Goal: Task Accomplishment & Management: Manage account settings

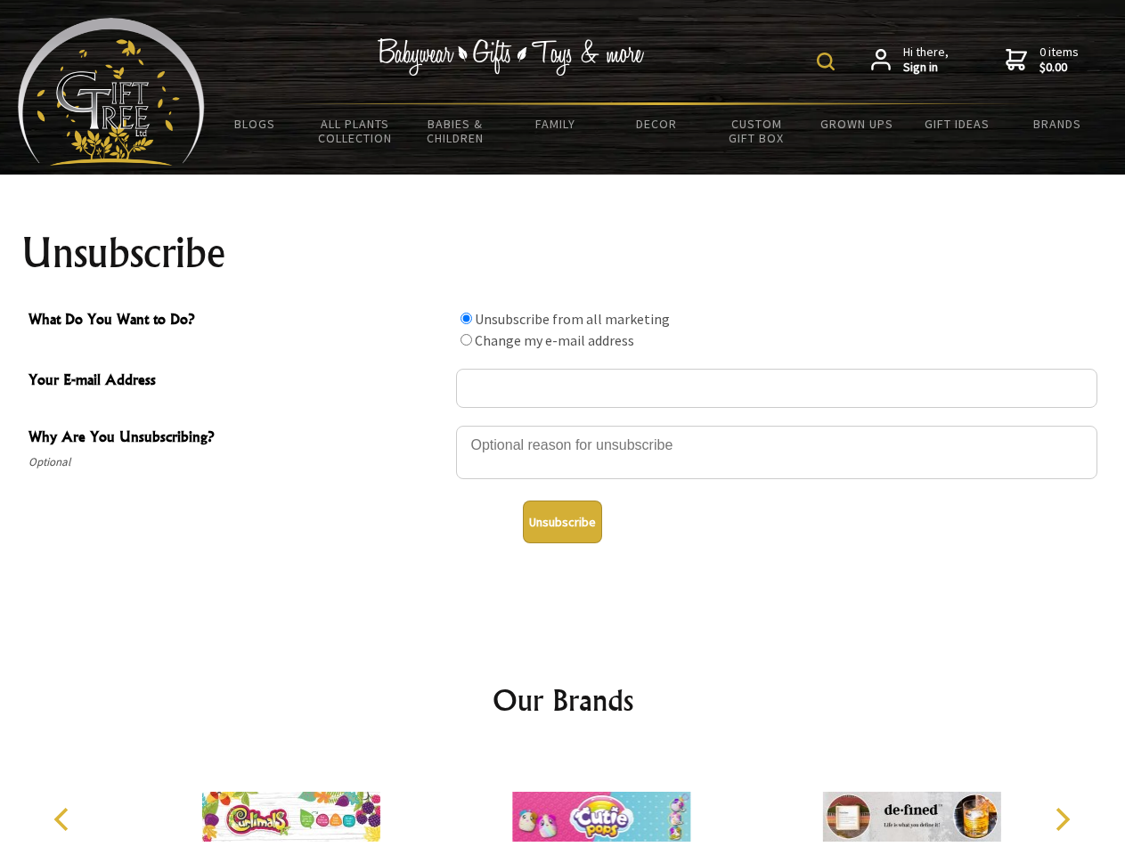
click at [828, 61] on img at bounding box center [826, 62] width 18 height 18
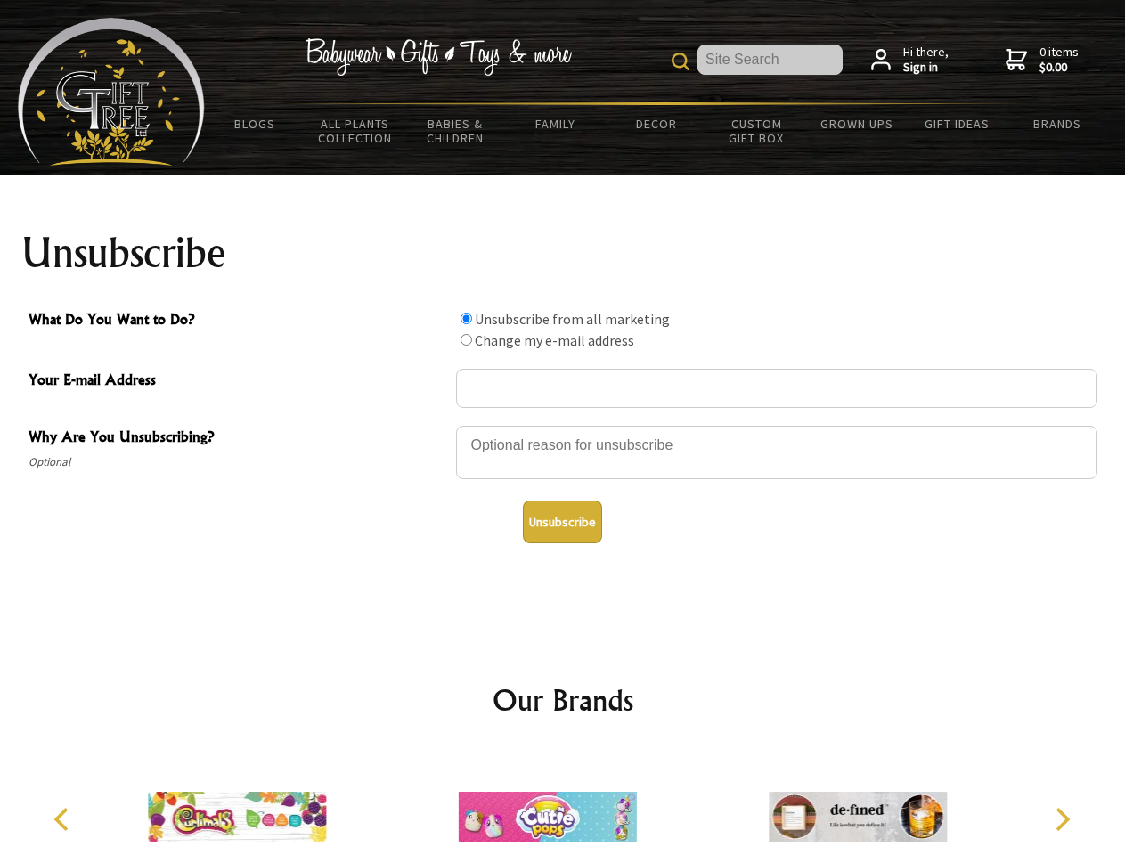
click at [563, 425] on div at bounding box center [776, 455] width 641 height 62
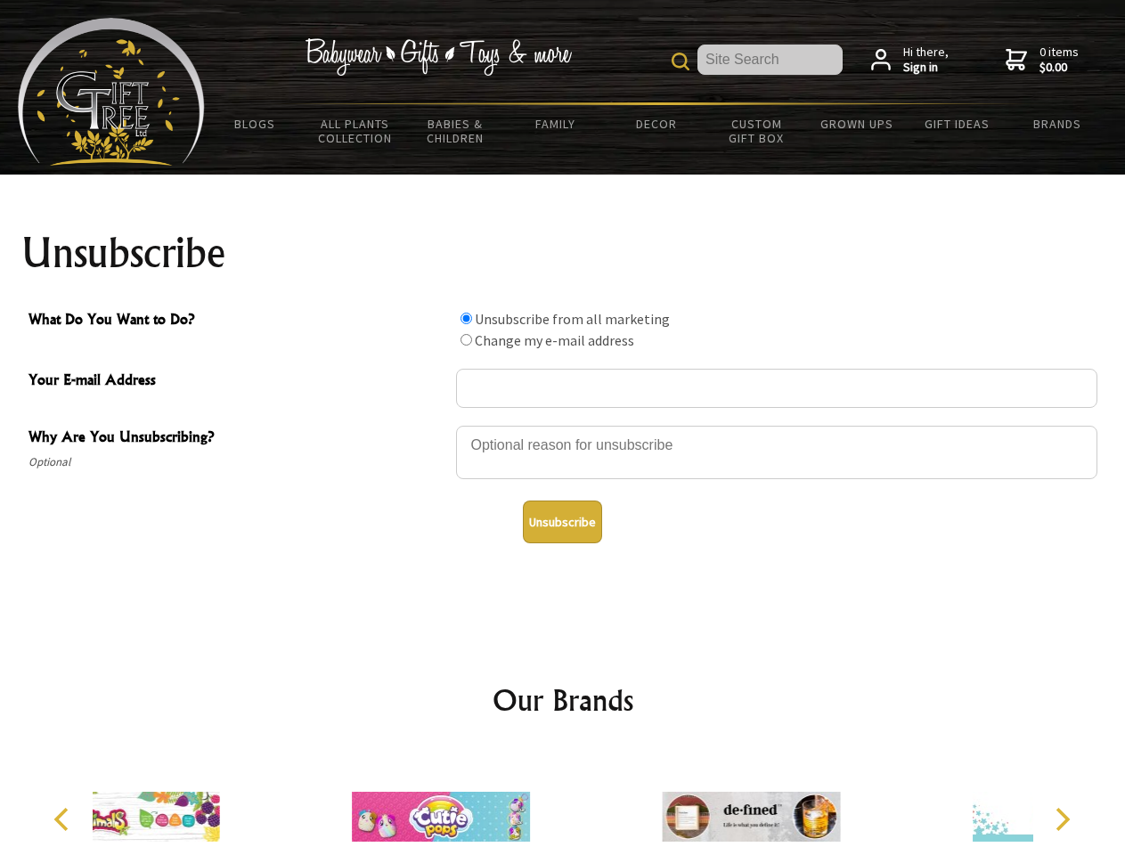
click at [466, 318] on input "What Do You Want to Do?" at bounding box center [467, 319] width 12 height 12
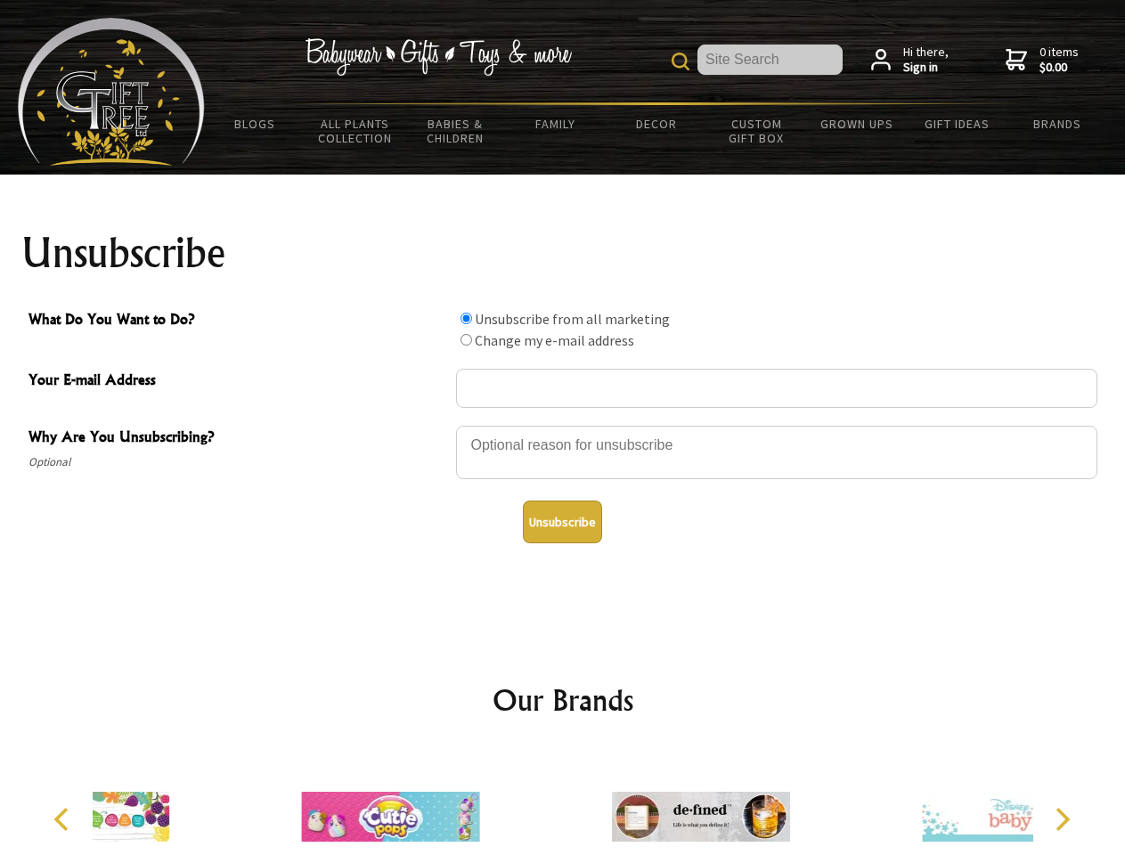
click at [466, 339] on input "What Do You Want to Do?" at bounding box center [467, 340] width 12 height 12
radio input "true"
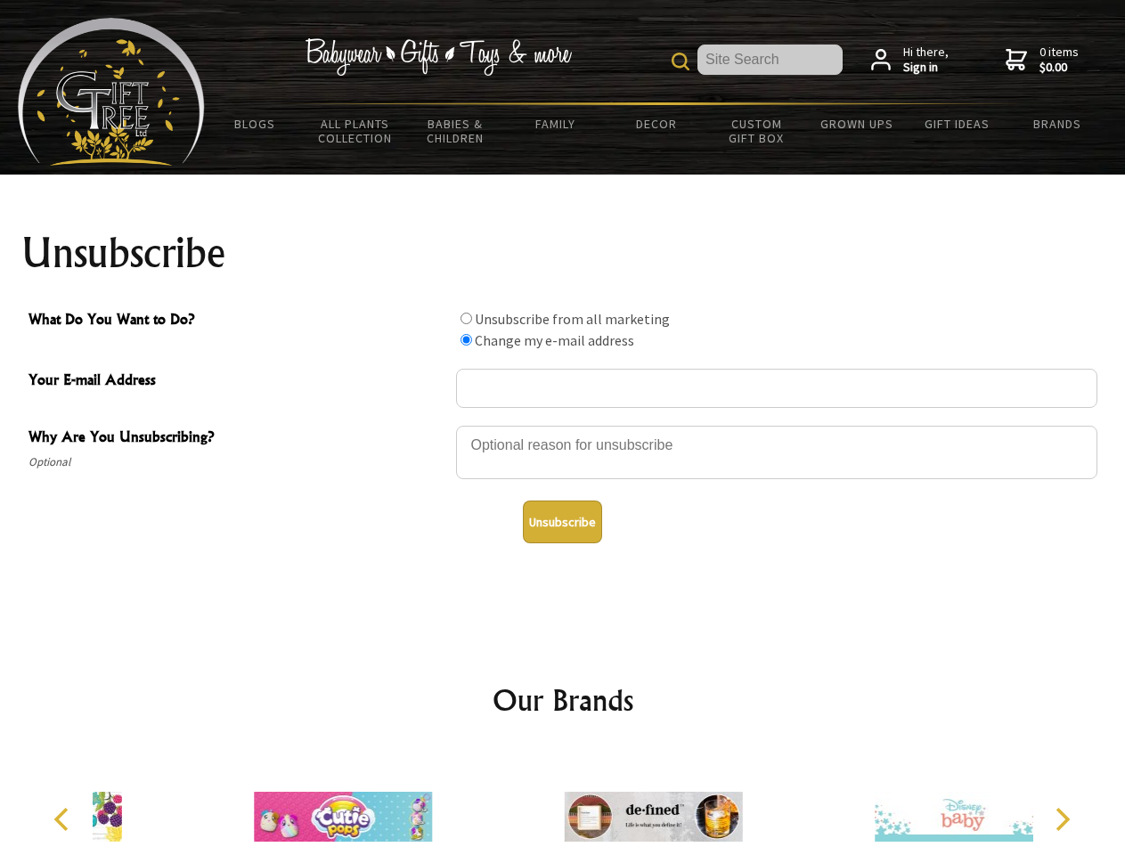
click at [562, 522] on button "Unsubscribe" at bounding box center [562, 522] width 79 height 43
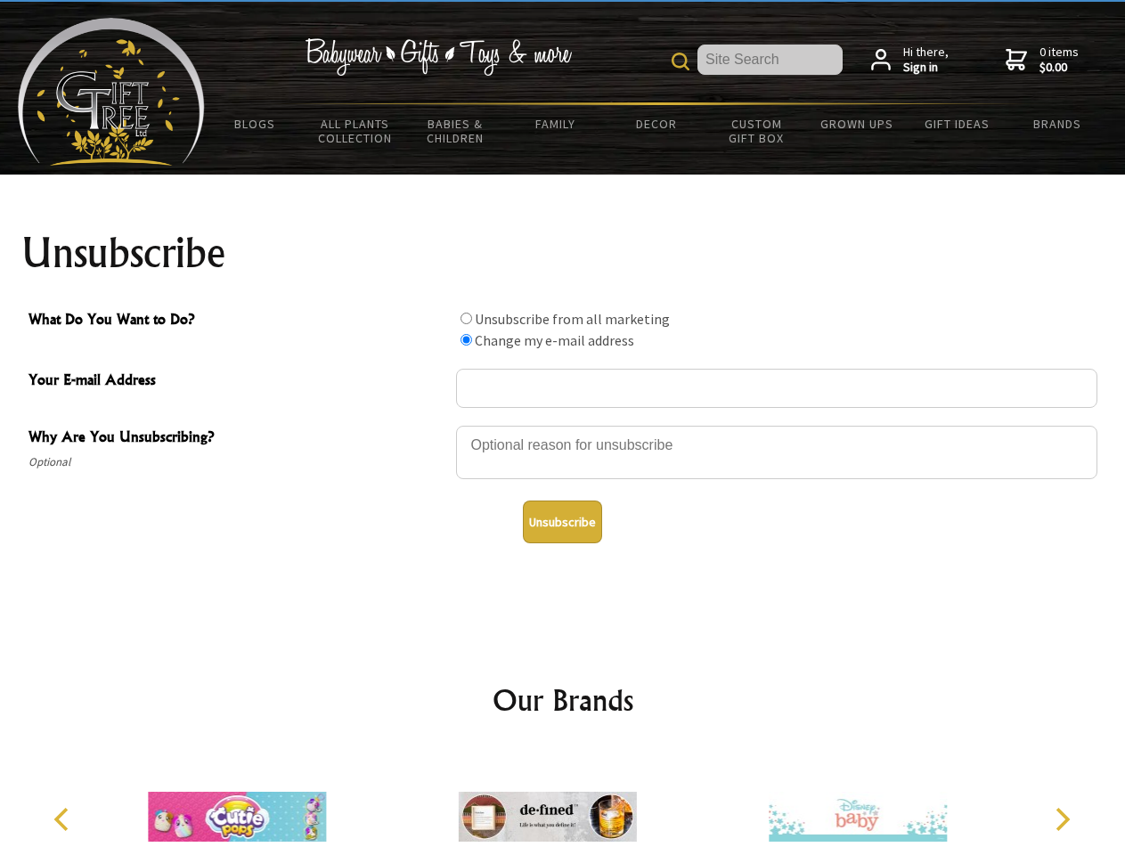
click at [64, 820] on icon "Previous" at bounding box center [63, 819] width 23 height 23
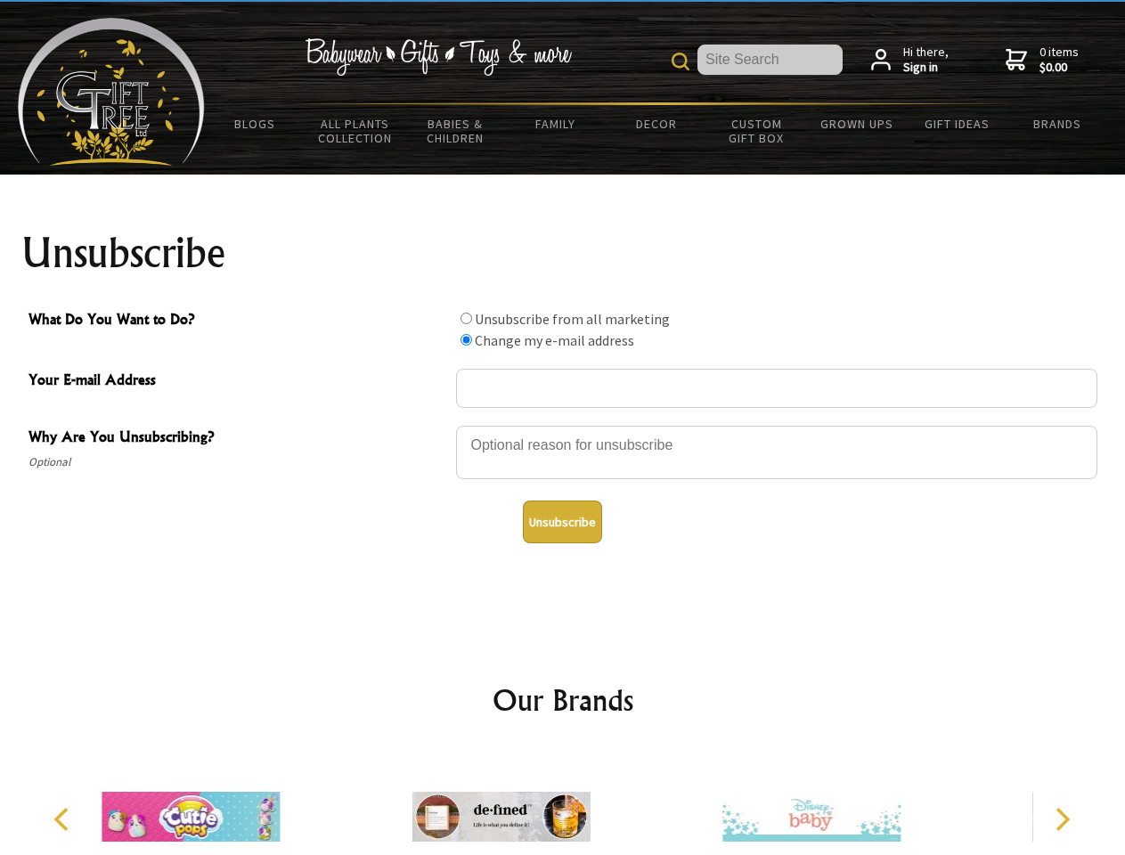
click at [1062, 820] on icon "Next" at bounding box center [1060, 819] width 23 height 23
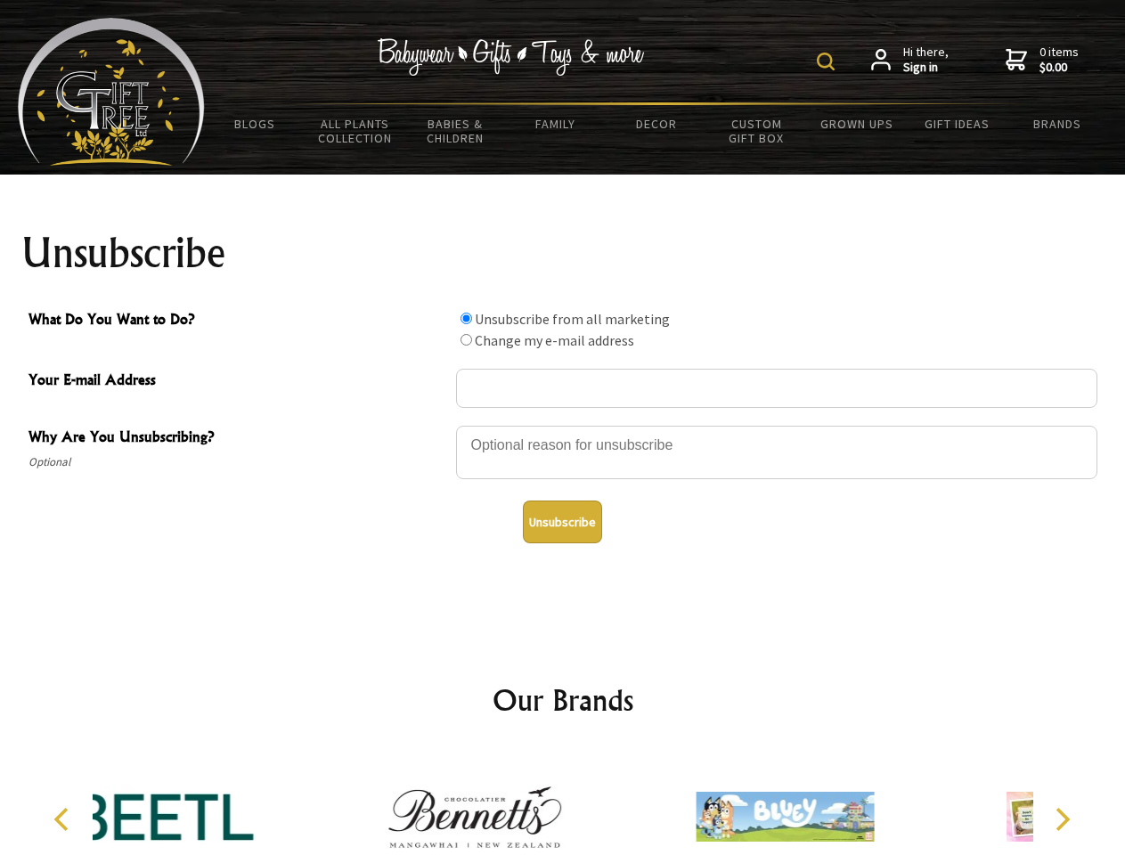
click at [828, 61] on img at bounding box center [826, 62] width 18 height 18
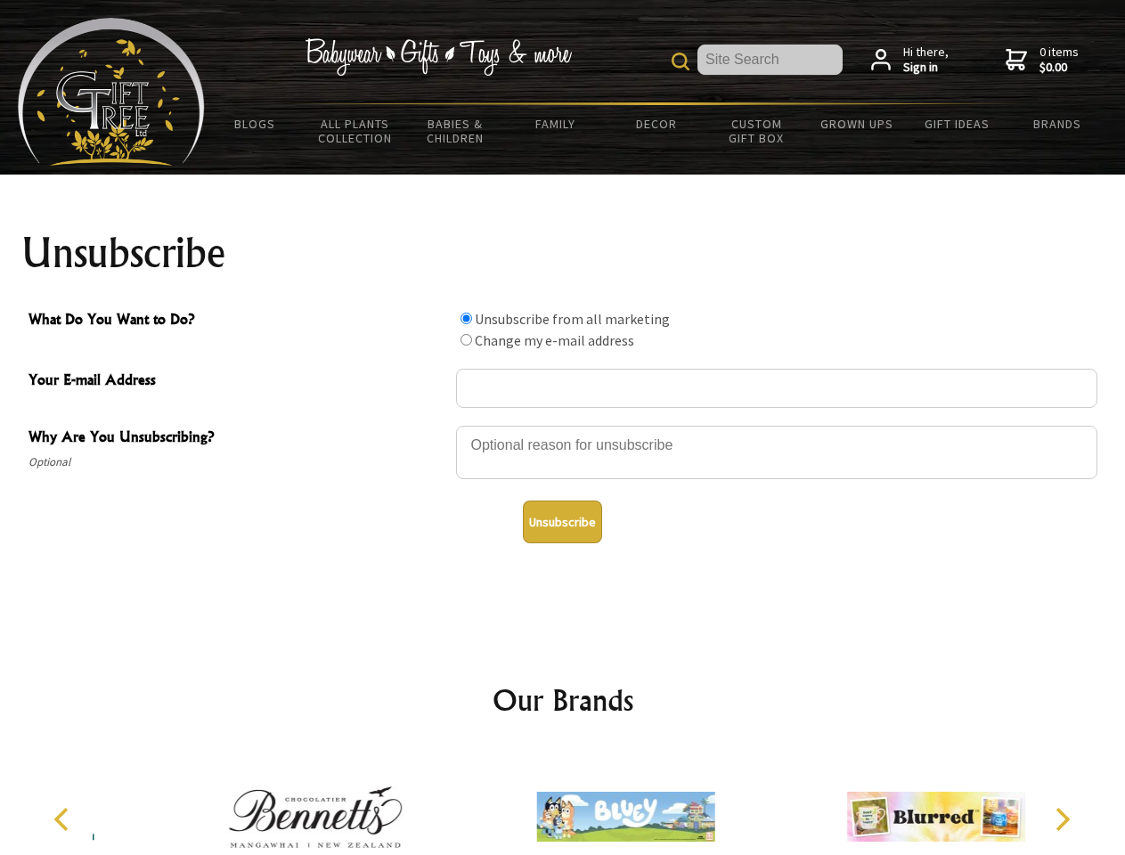
click at [563, 425] on div at bounding box center [776, 455] width 641 height 62
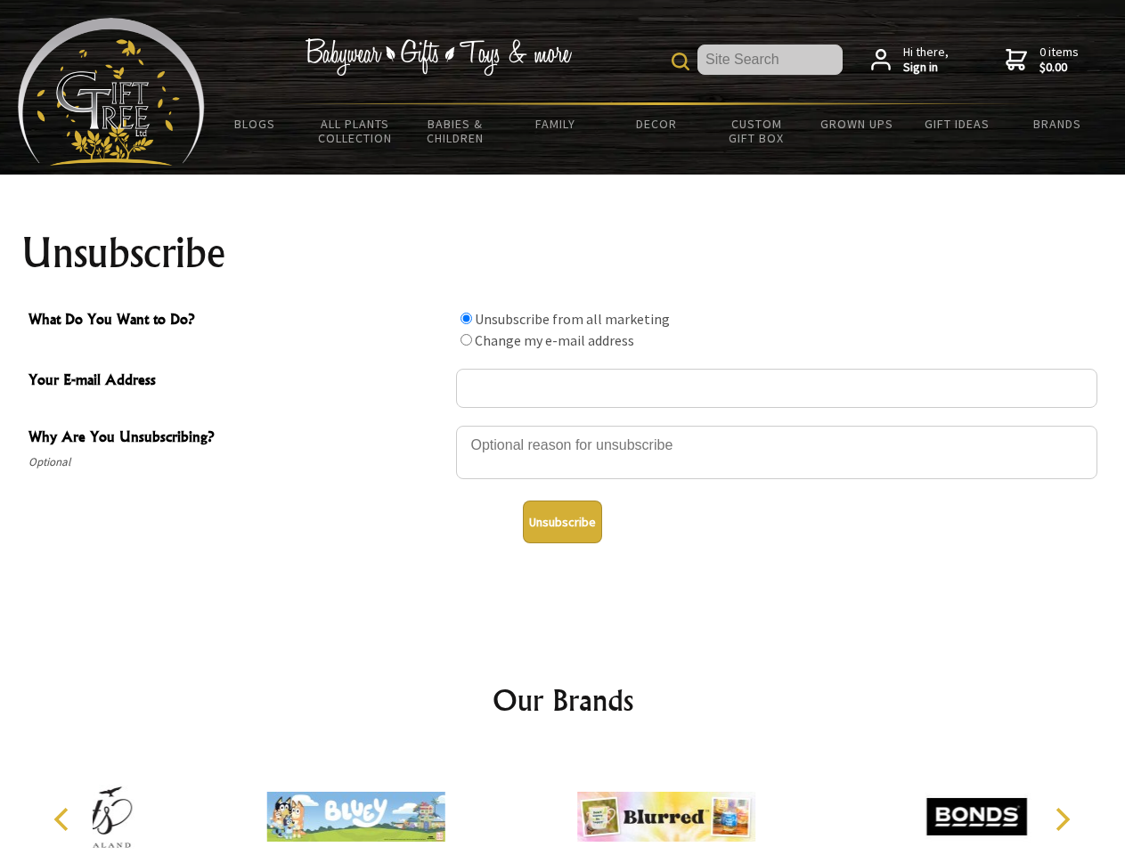
click at [466, 318] on input "What Do You Want to Do?" at bounding box center [467, 319] width 12 height 12
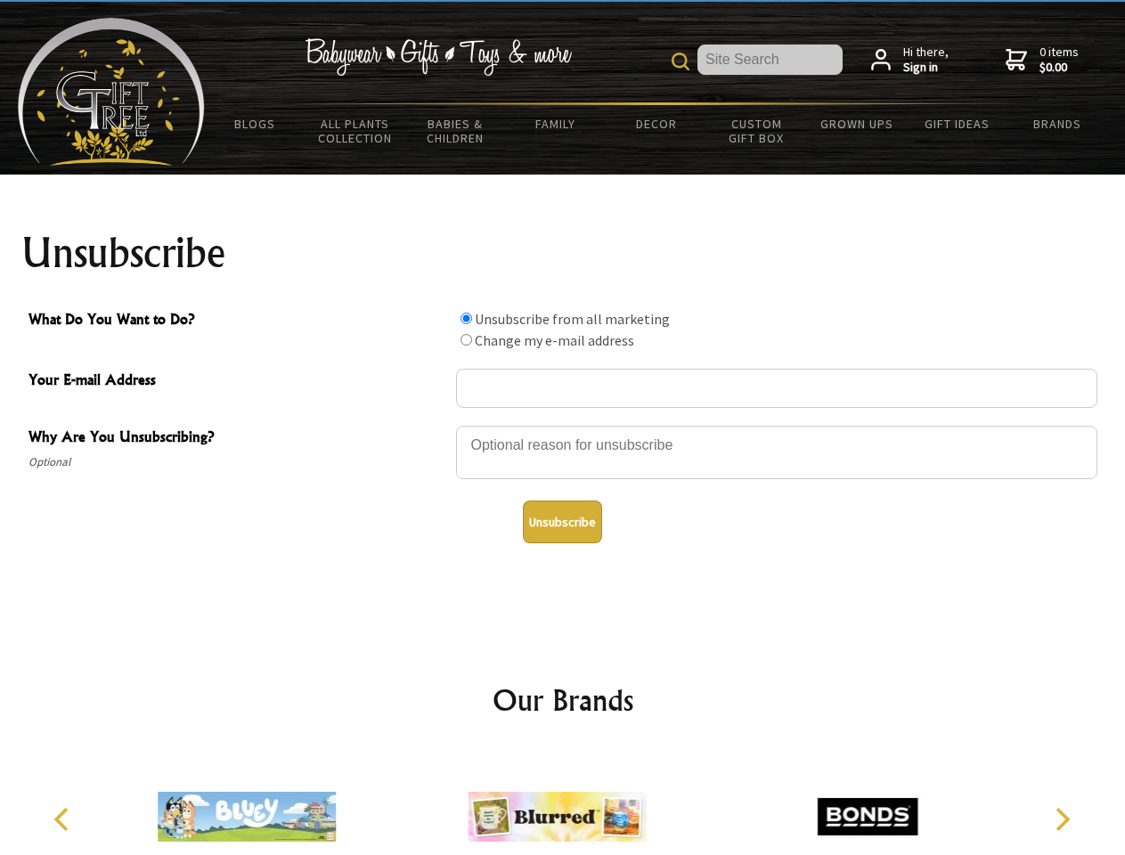
click at [466, 339] on input "What Do You Want to Do?" at bounding box center [467, 340] width 12 height 12
radio input "true"
click at [562, 522] on button "Unsubscribe" at bounding box center [562, 522] width 79 height 43
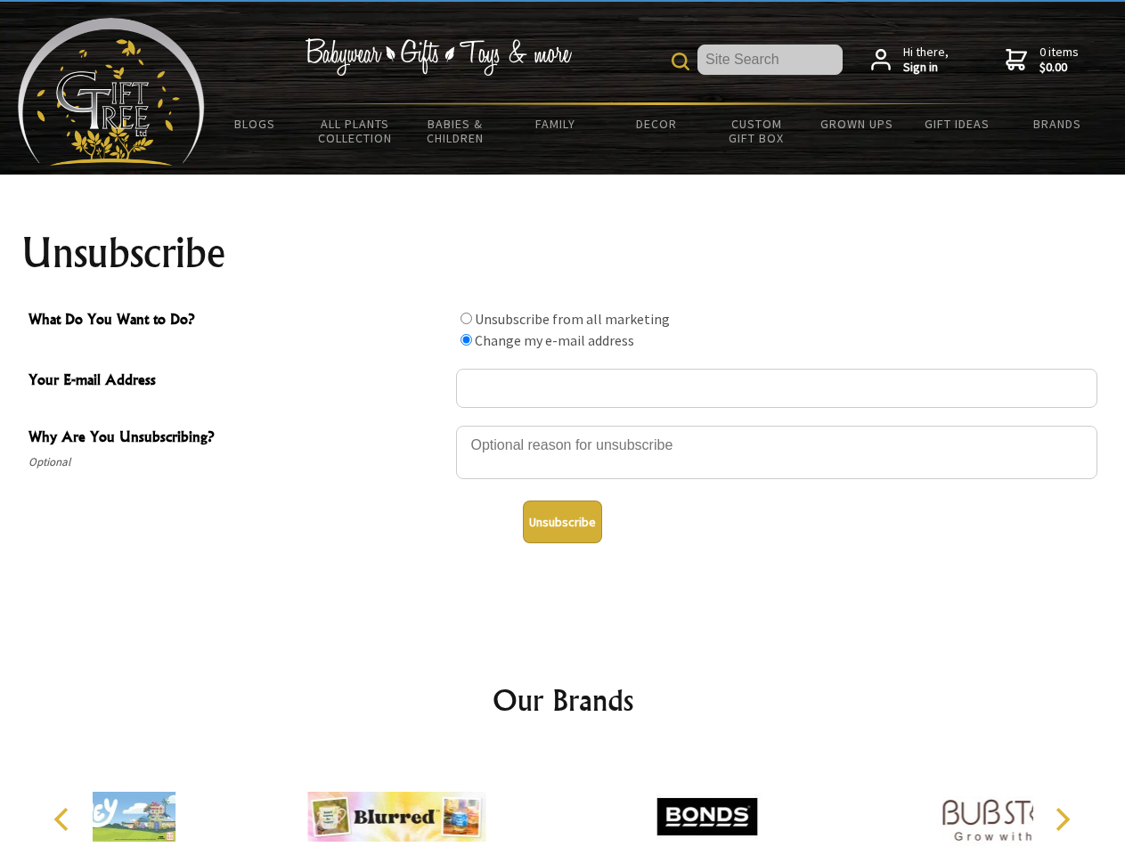
click at [563, 803] on div at bounding box center [707, 819] width 310 height 139
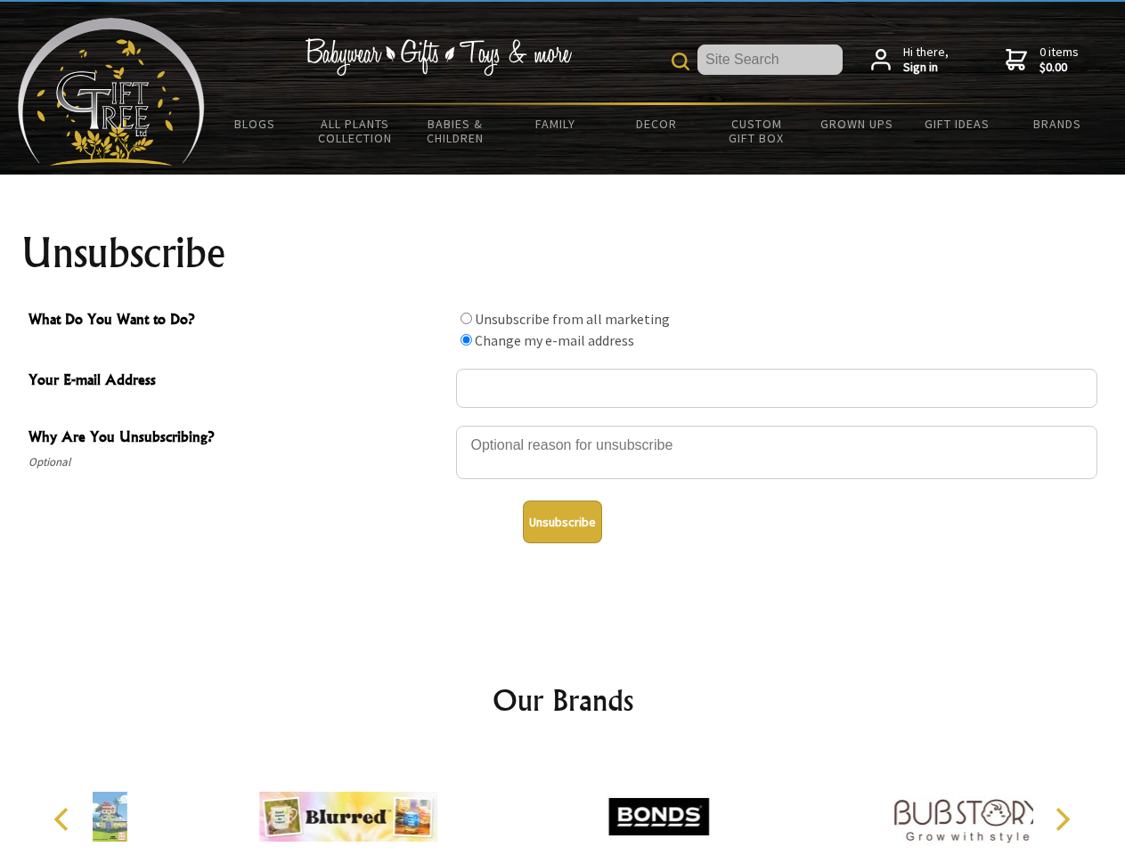
click at [64, 820] on icon "Previous" at bounding box center [63, 819] width 23 height 23
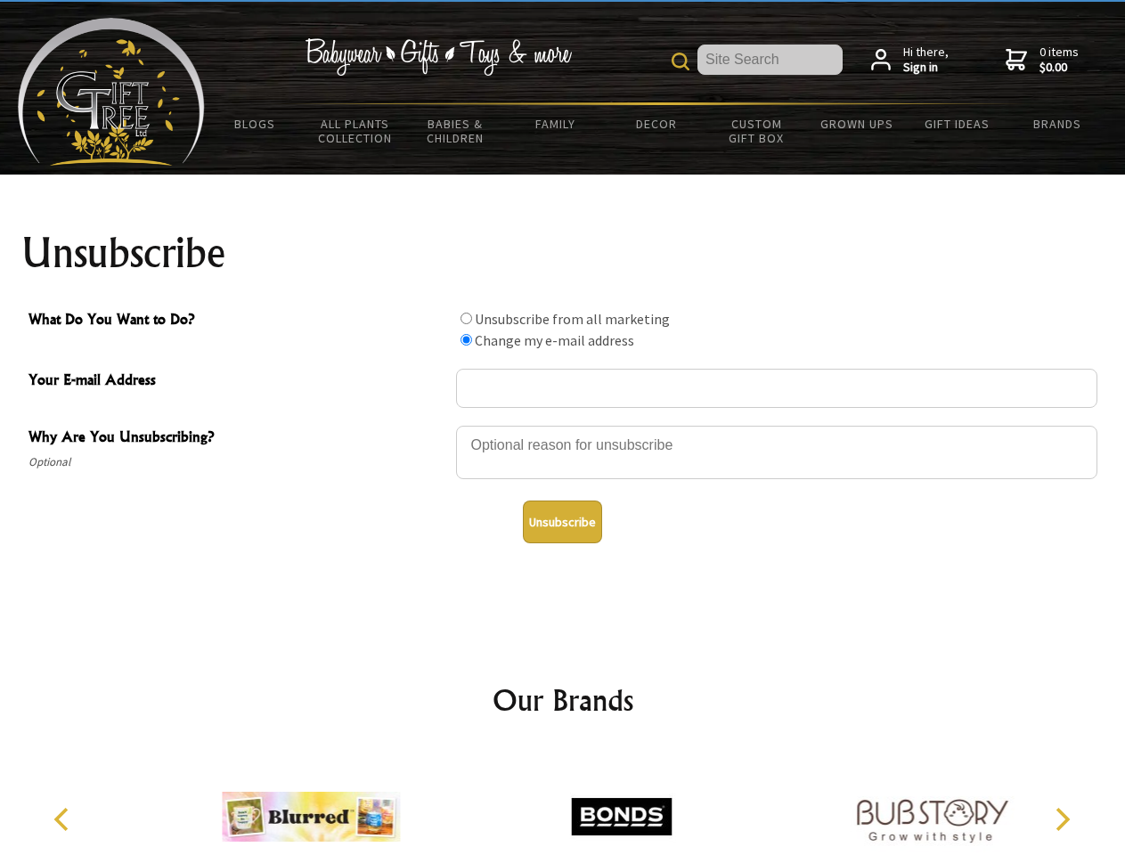
click at [1062, 820] on icon "Next" at bounding box center [1060, 819] width 23 height 23
